Goal: Task Accomplishment & Management: Complete application form

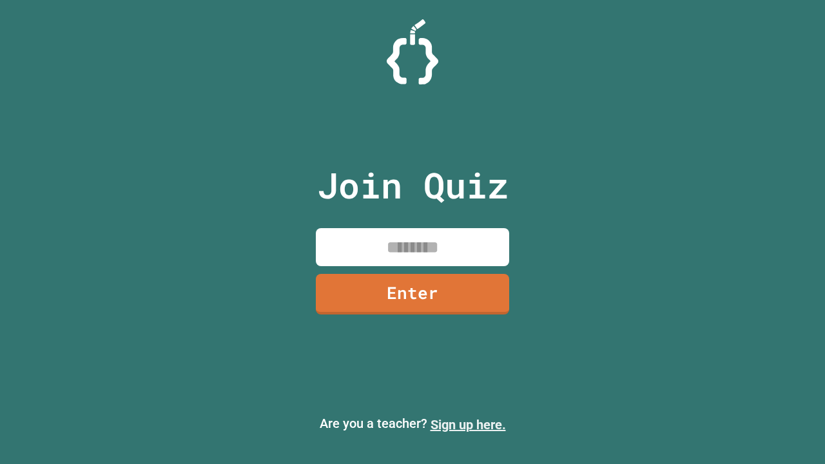
click at [468, 425] on link "Sign up here." at bounding box center [468, 424] width 75 height 15
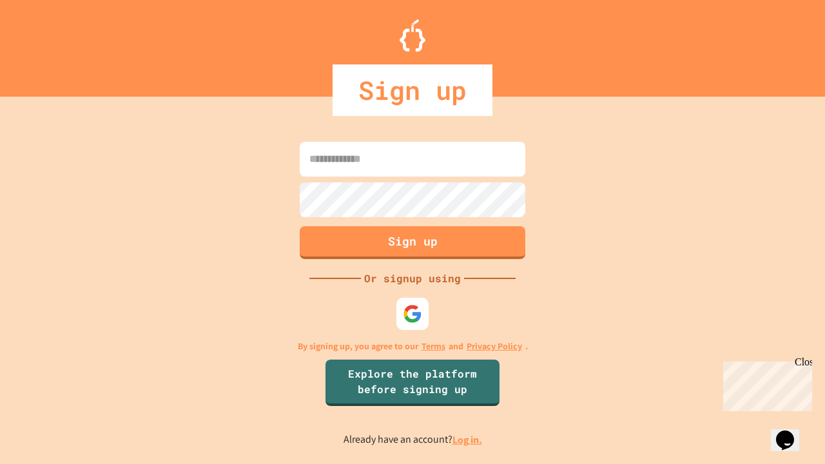
click at [468, 440] on link "Log in." at bounding box center [468, 440] width 30 height 14
